Goal: Find specific page/section: Find specific page/section

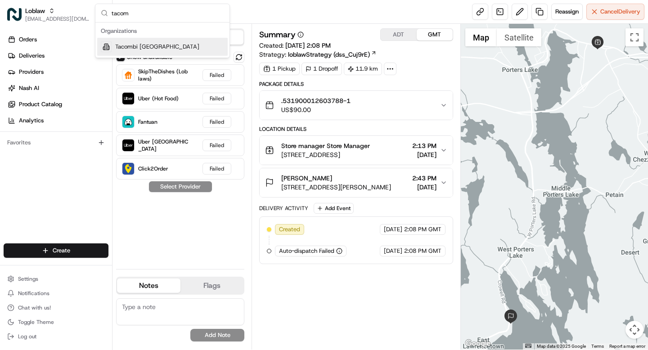
type input "tacom"
click at [143, 48] on span "Tacombi [GEOGRAPHIC_DATA]" at bounding box center [157, 47] width 84 height 8
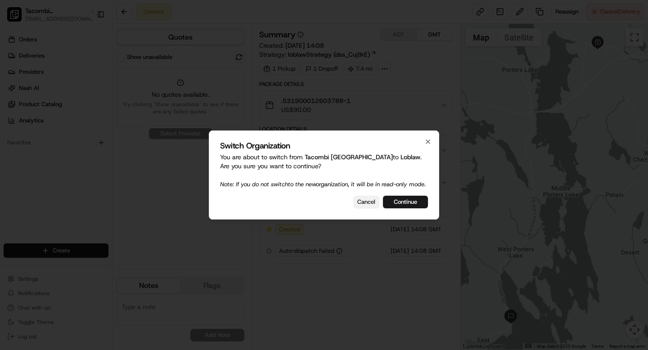
click at [366, 208] on button "Cancel" at bounding box center [366, 202] width 26 height 13
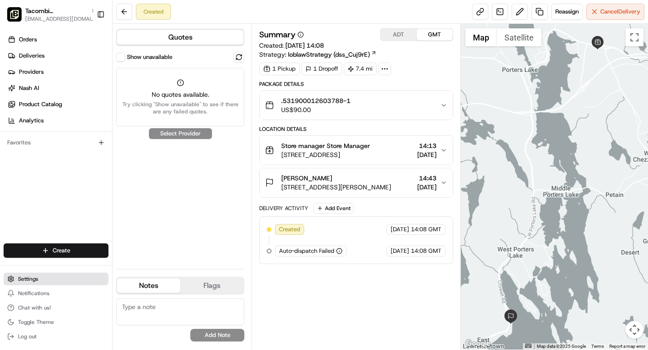
click at [31, 280] on span "Settings" at bounding box center [28, 278] width 20 height 7
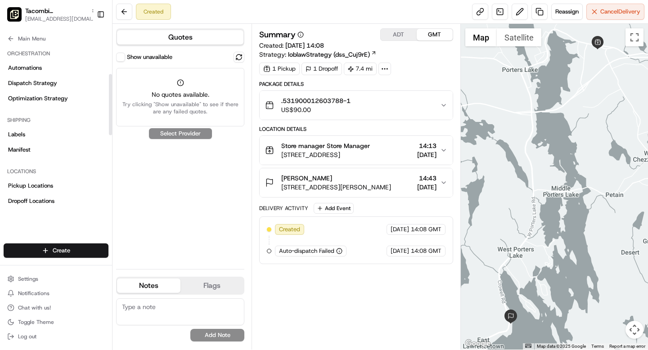
scroll to position [177, 0]
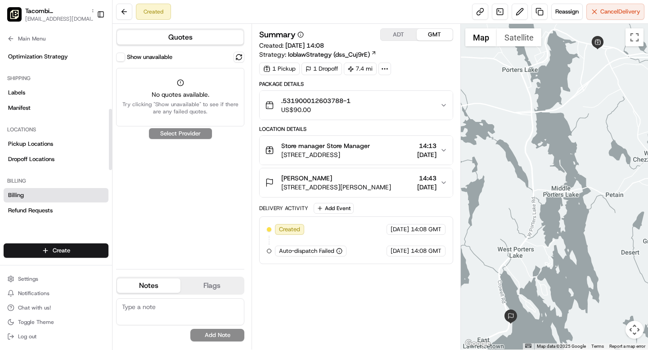
click at [20, 198] on span "Billing" at bounding box center [16, 195] width 16 height 8
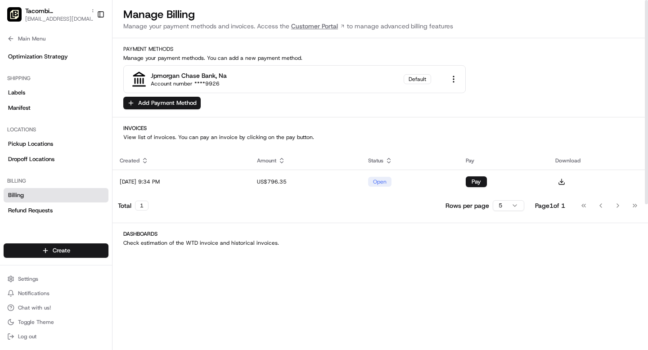
click at [312, 29] on link "Customer Portal" at bounding box center [318, 26] width 58 height 9
